Goal: Transaction & Acquisition: Purchase product/service

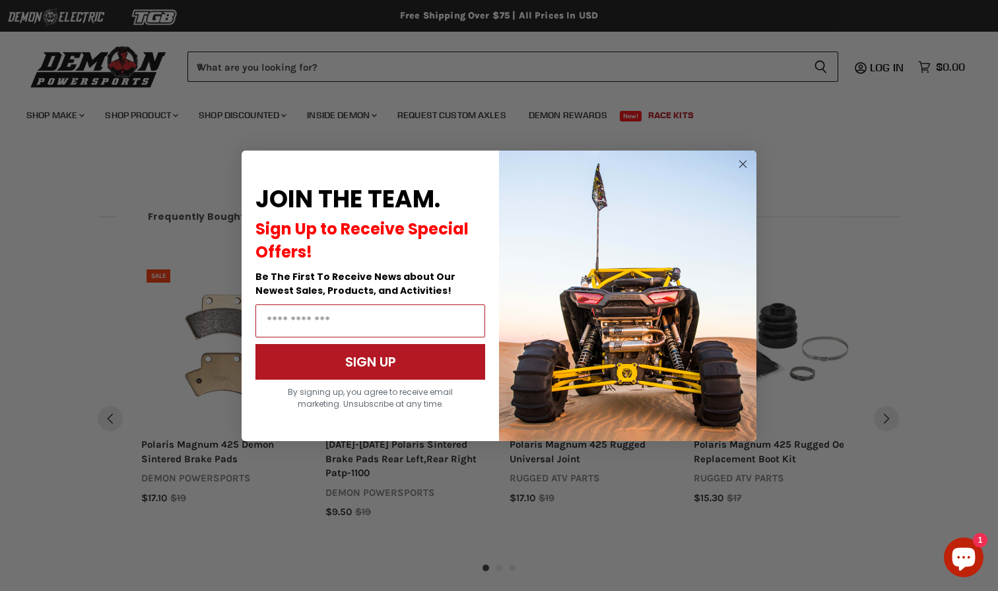
scroll to position [1320, 0]
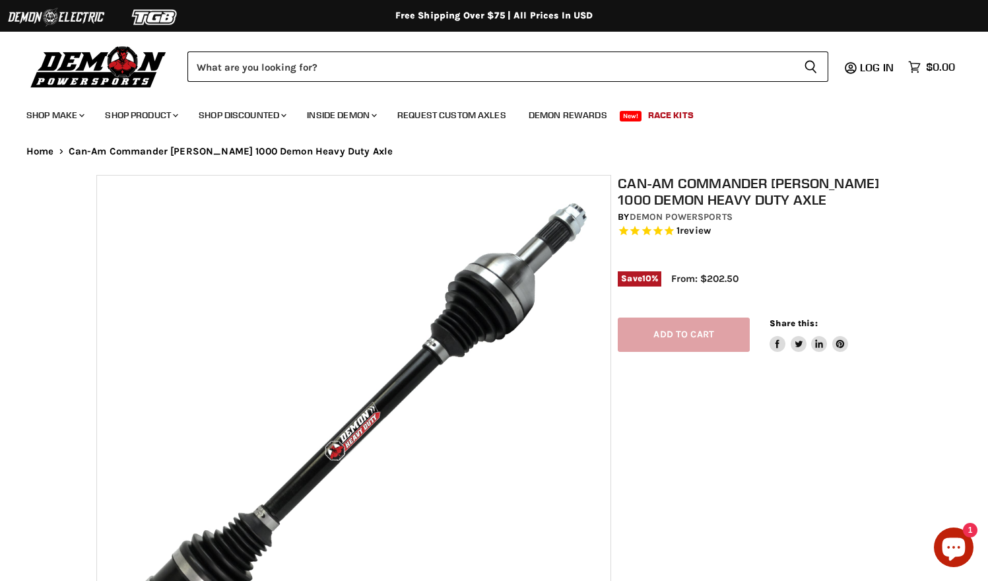
select select "******"
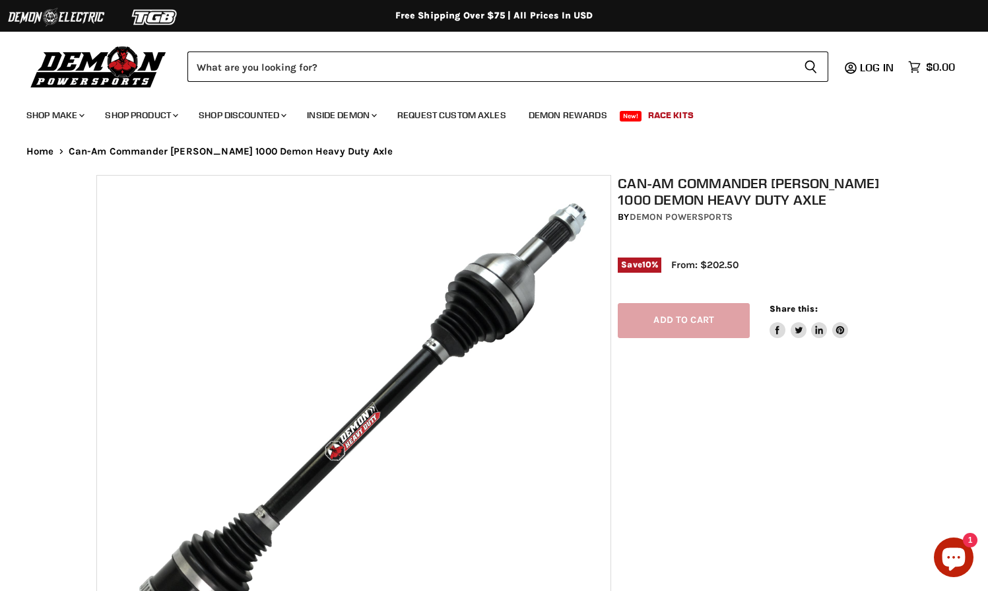
select select "******"
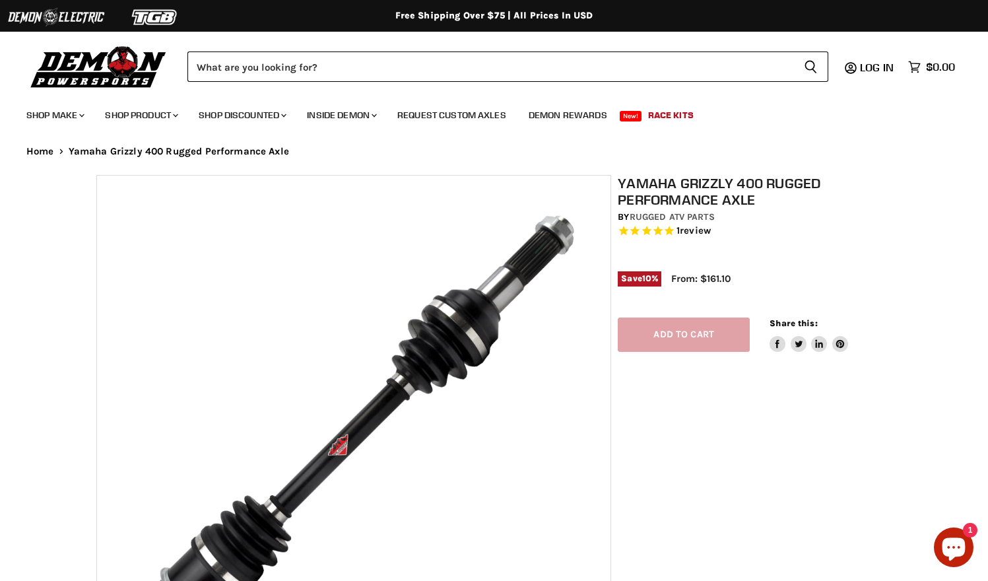
select select "******"
